Goal: Transaction & Acquisition: Purchase product/service

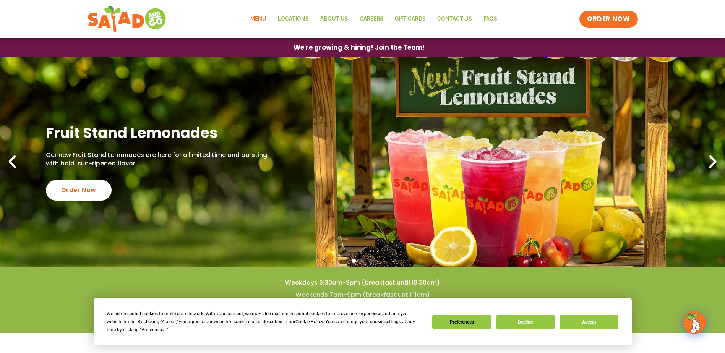
click at [264, 19] on link "Menu" at bounding box center [259, 19] width 28 height 18
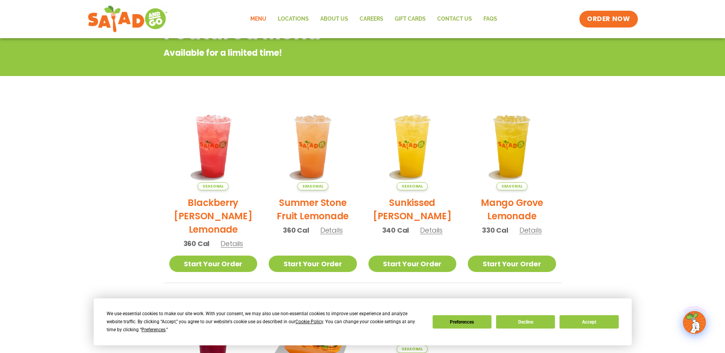
scroll to position [115, 0]
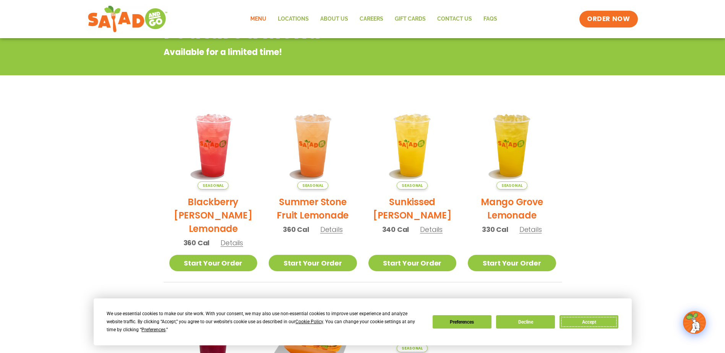
click at [584, 322] on button "Accept" at bounding box center [589, 321] width 59 height 13
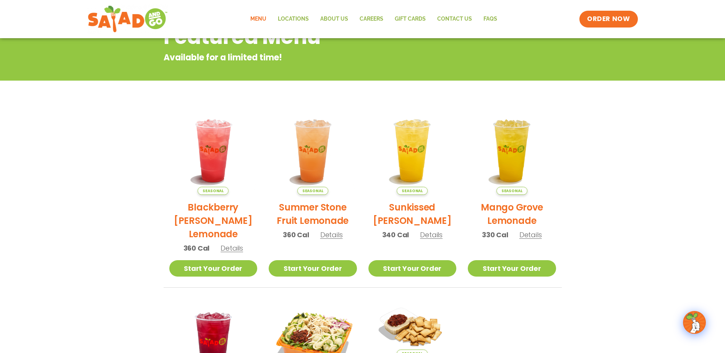
scroll to position [0, 0]
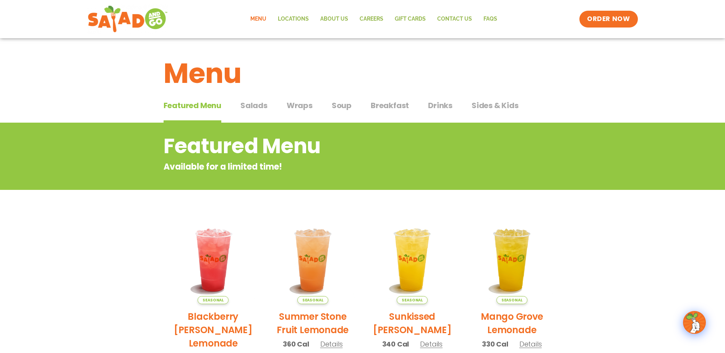
click at [254, 102] on span "Salads" at bounding box center [253, 105] width 27 height 11
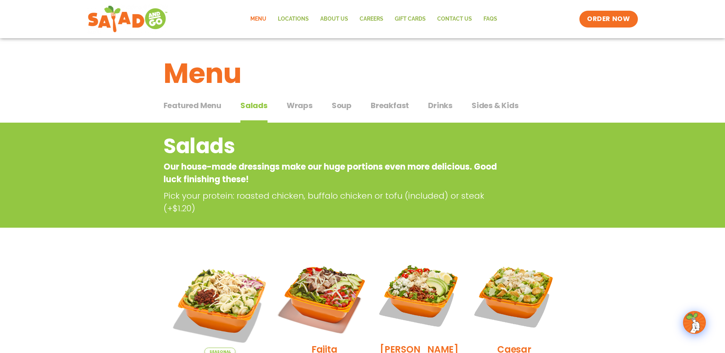
scroll to position [153, 0]
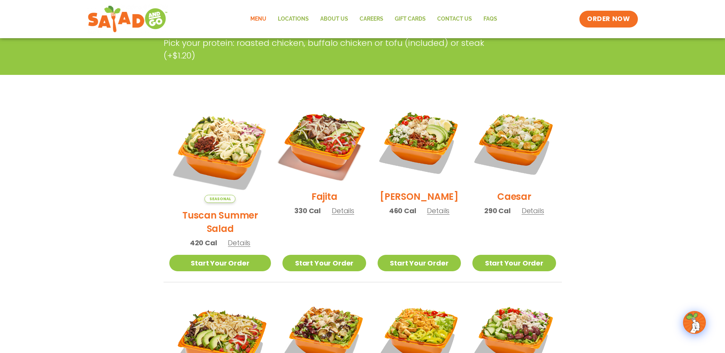
click at [325, 132] on img at bounding box center [324, 143] width 98 height 98
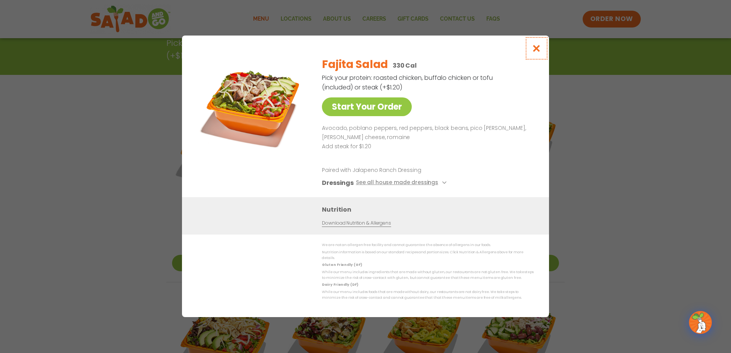
click at [532, 51] on icon "Close modal" at bounding box center [537, 48] width 10 height 8
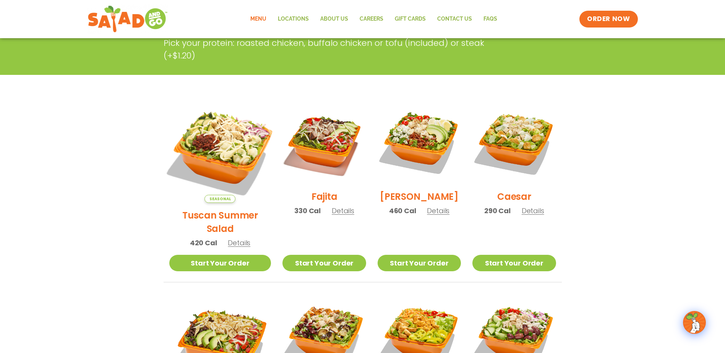
click at [229, 154] on img at bounding box center [220, 152] width 120 height 120
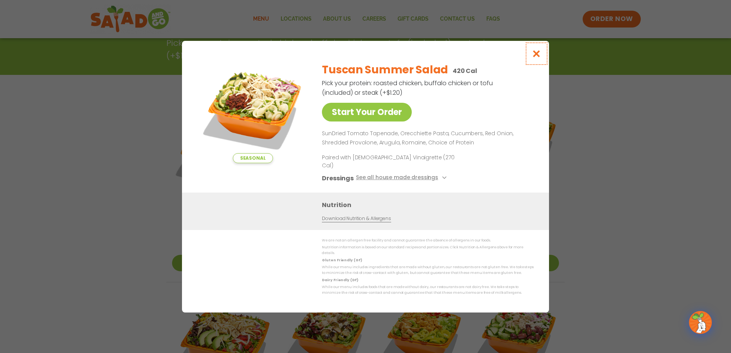
click at [533, 58] on icon "Close modal" at bounding box center [537, 54] width 10 height 8
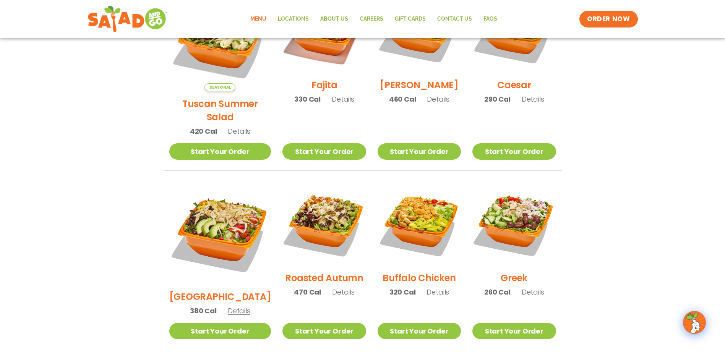
scroll to position [268, 0]
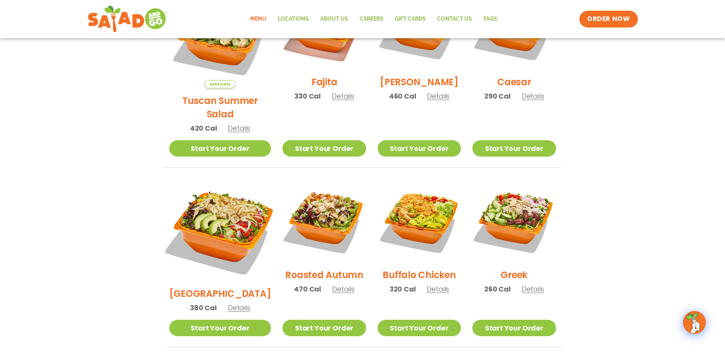
click at [227, 210] on img at bounding box center [220, 231] width 120 height 120
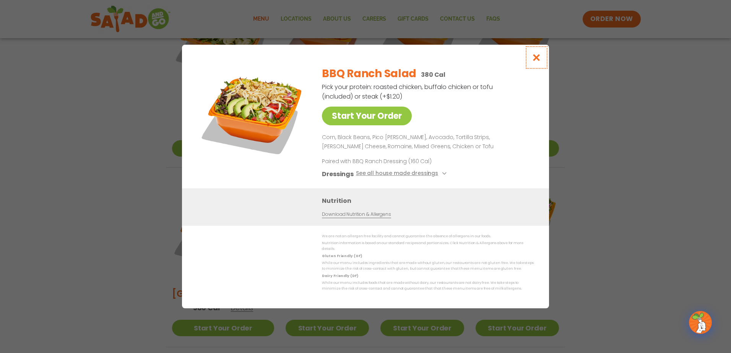
click at [539, 60] on icon "Close modal" at bounding box center [537, 58] width 10 height 8
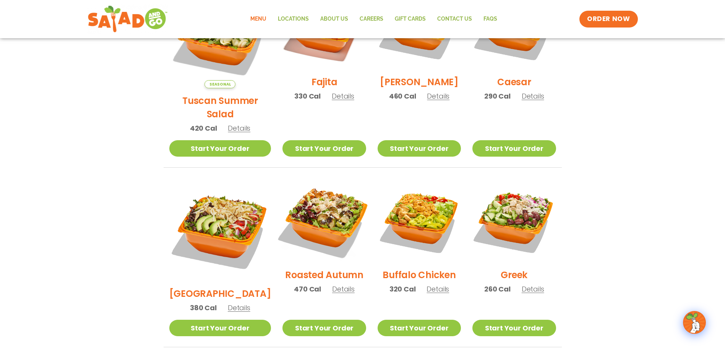
click at [327, 208] on img at bounding box center [324, 221] width 98 height 98
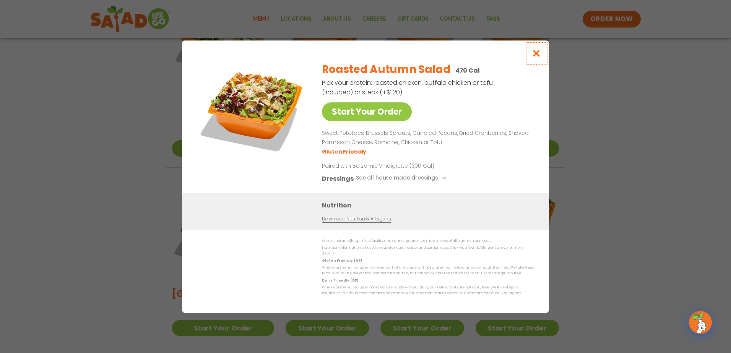
click at [536, 57] on icon "Close modal" at bounding box center [537, 53] width 10 height 8
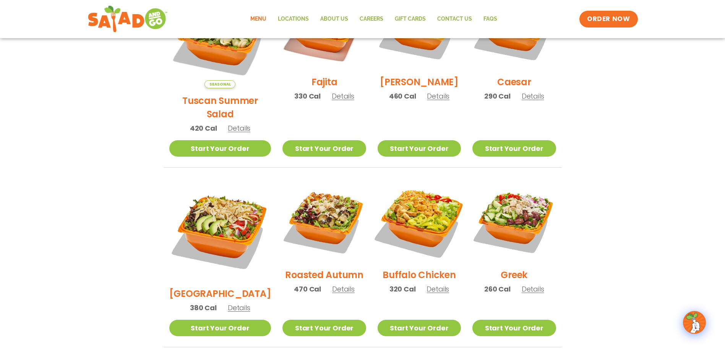
click at [409, 215] on img at bounding box center [419, 221] width 98 height 98
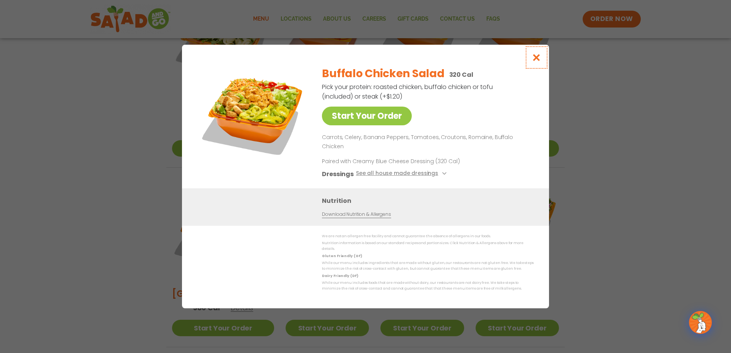
click at [542, 61] on button "Close modal" at bounding box center [536, 58] width 25 height 26
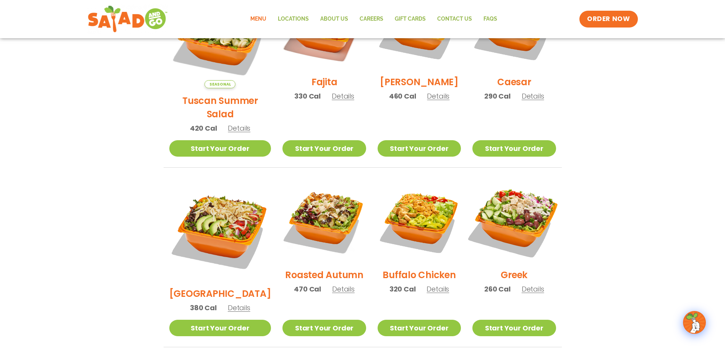
click at [516, 203] on img at bounding box center [514, 221] width 98 height 98
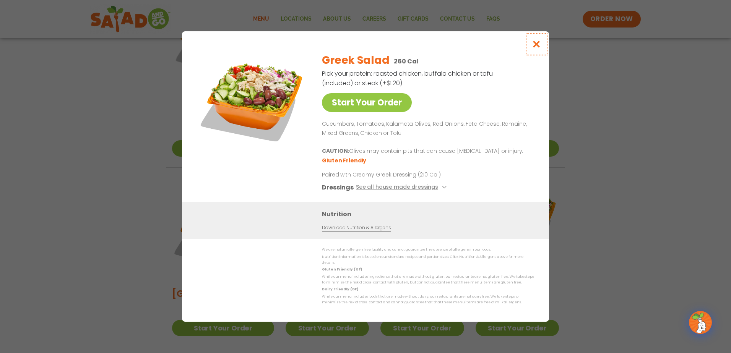
click at [533, 48] on icon "Close modal" at bounding box center [537, 44] width 10 height 8
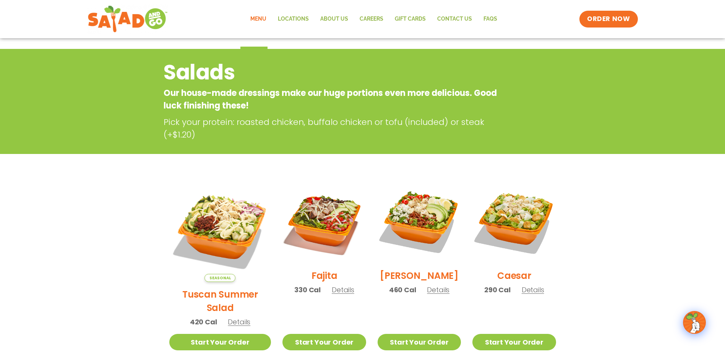
scroll to position [71, 0]
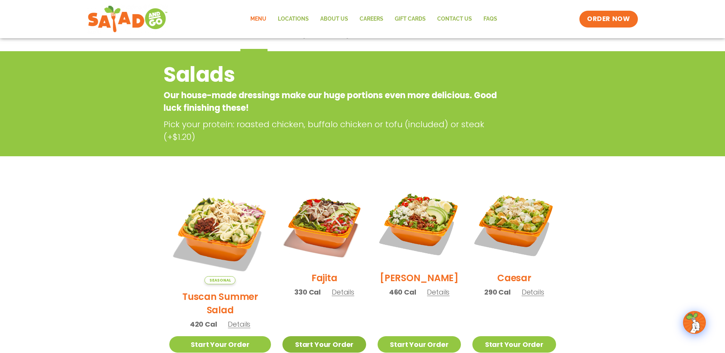
click at [338, 336] on link "Start Your Order" at bounding box center [324, 344] width 83 height 16
